Goal: Information Seeking & Learning: Learn about a topic

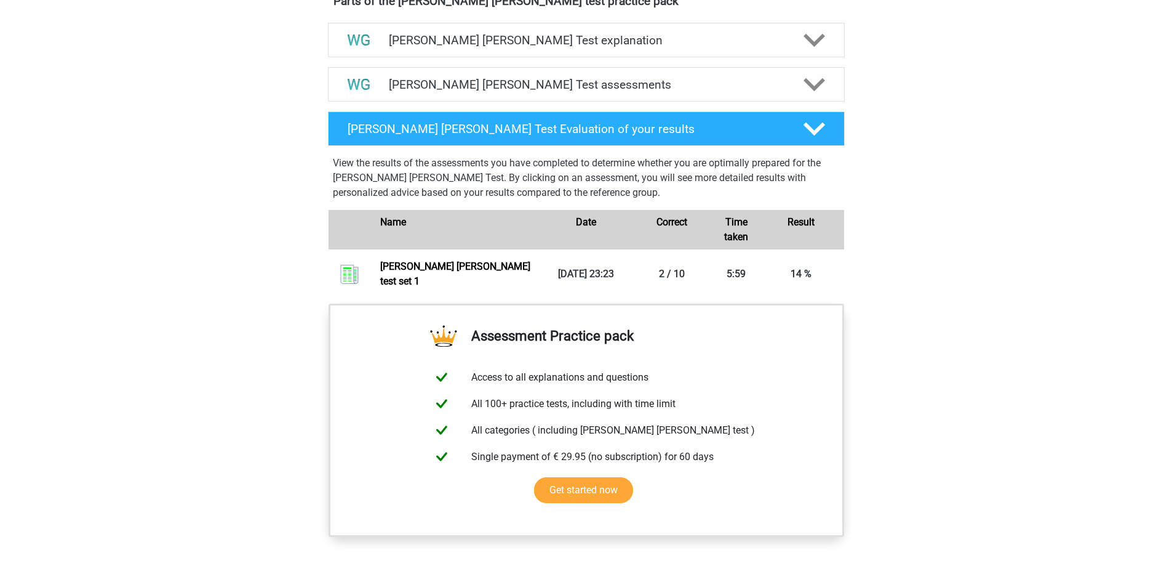
scroll to position [800, 0]
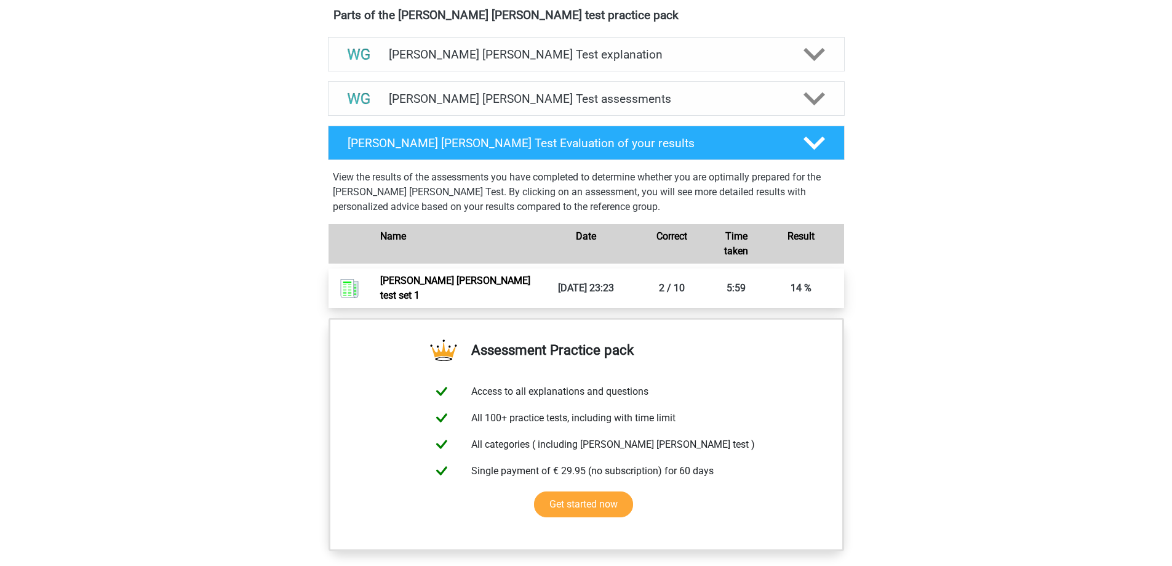
click at [415, 281] on link "Watson glaser test set 1" at bounding box center [455, 287] width 150 height 26
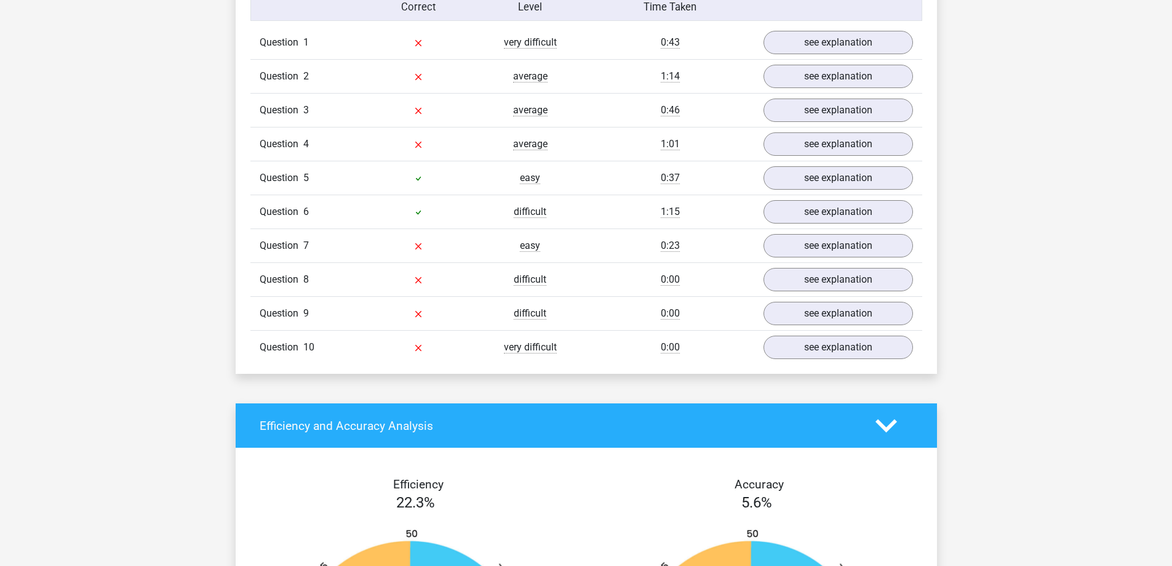
scroll to position [862, 0]
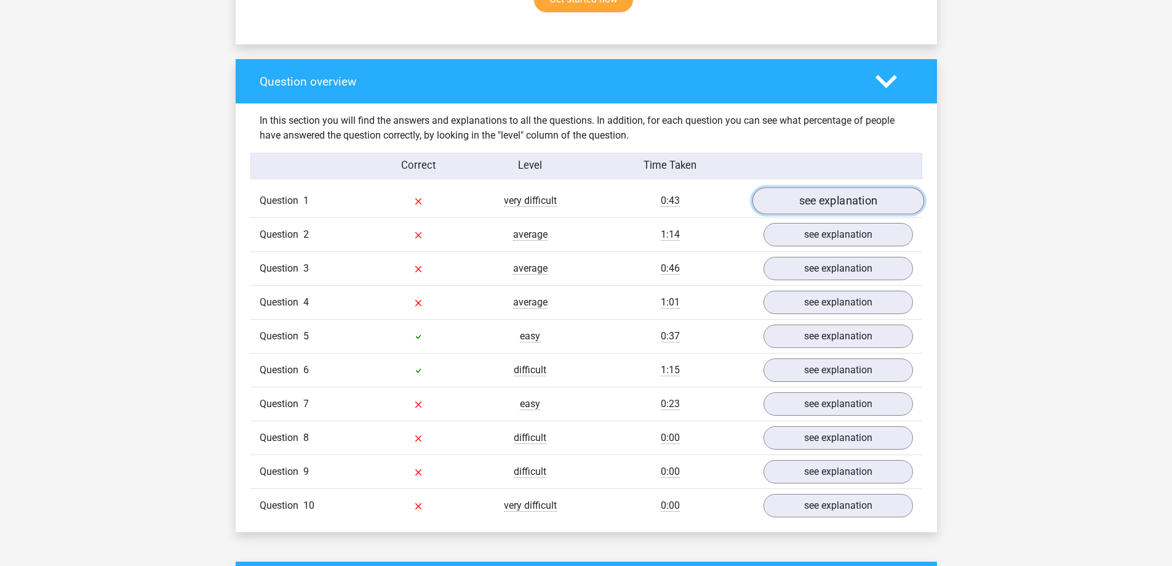
click at [809, 194] on link "see explanation" at bounding box center [838, 201] width 172 height 27
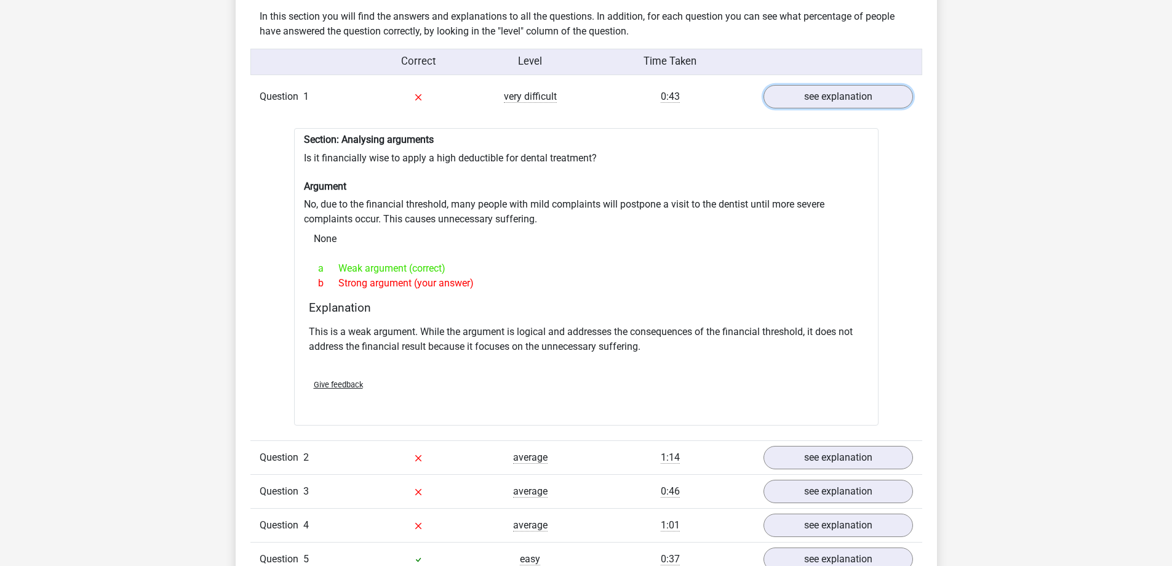
scroll to position [985, 0]
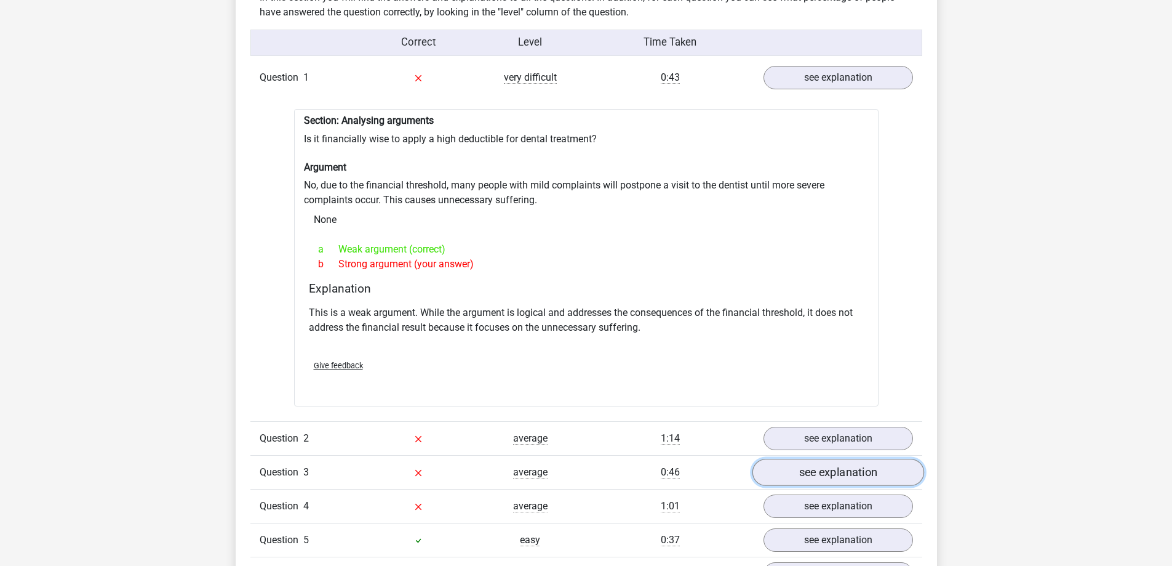
click at [799, 468] on link "see explanation" at bounding box center [838, 471] width 172 height 27
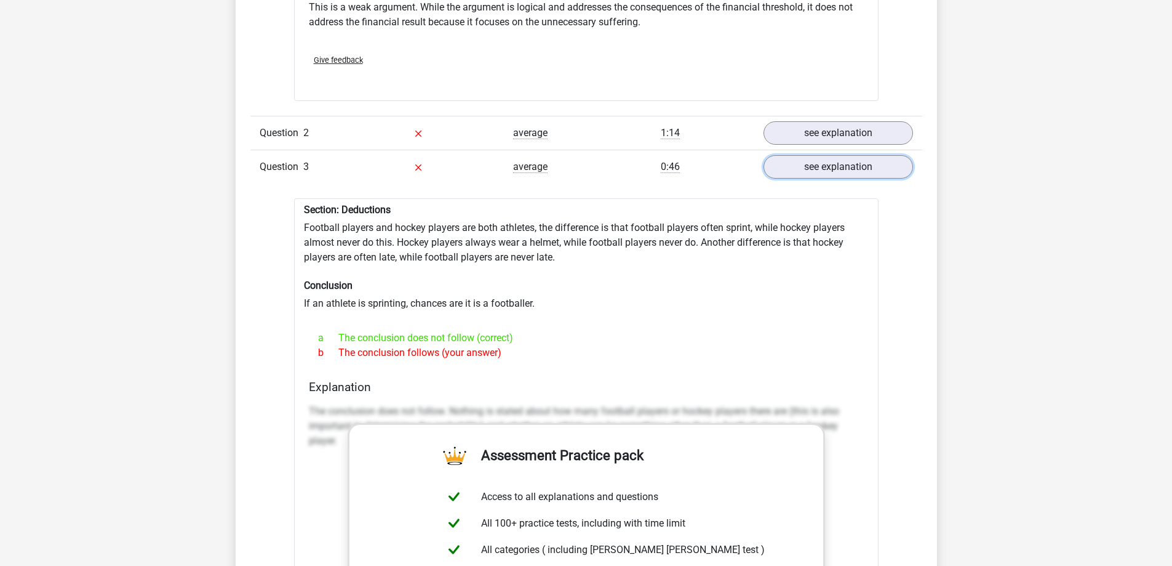
scroll to position [1292, 0]
click at [663, 377] on h4 "Explanation" at bounding box center [586, 384] width 555 height 14
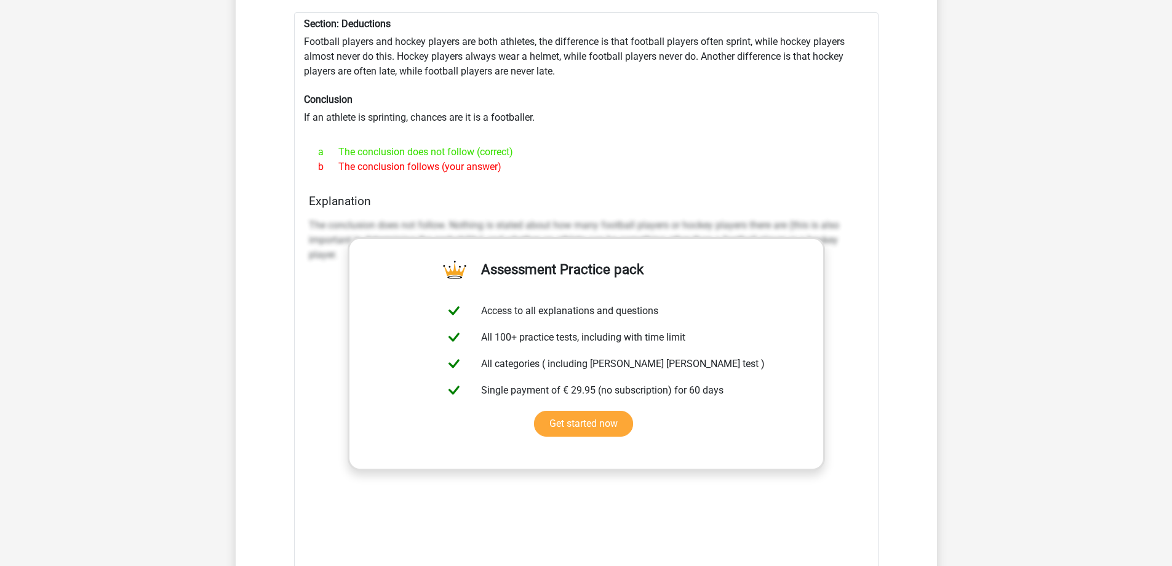
scroll to position [1231, 0]
